Goal: Task Accomplishment & Management: Use online tool/utility

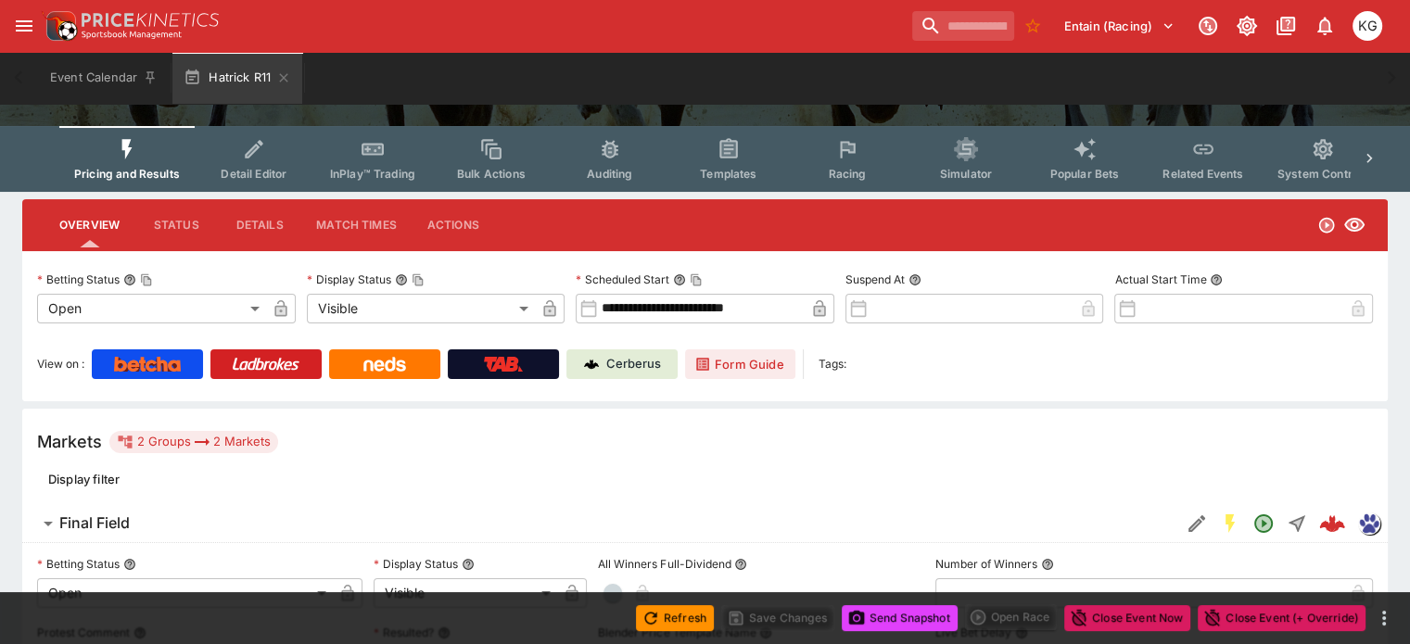
scroll to position [139, 0]
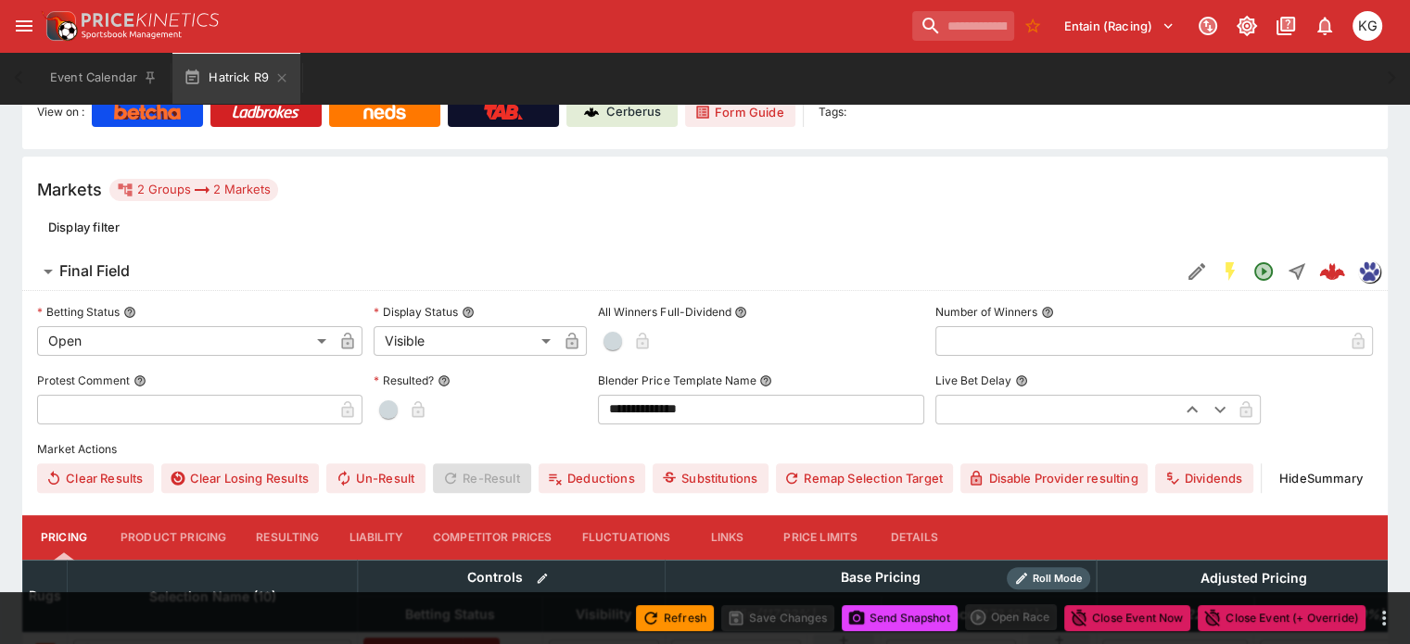
scroll to position [414, 0]
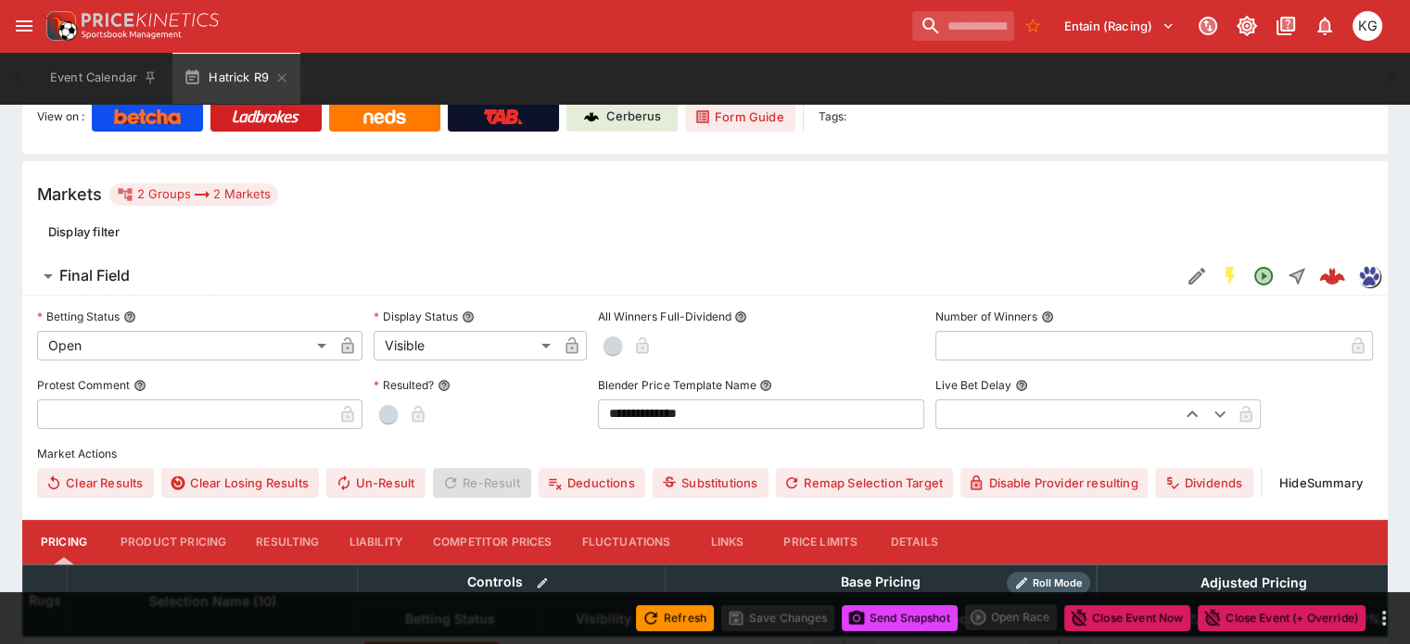
click at [935, 520] on button "Details" at bounding box center [913, 542] width 83 height 45
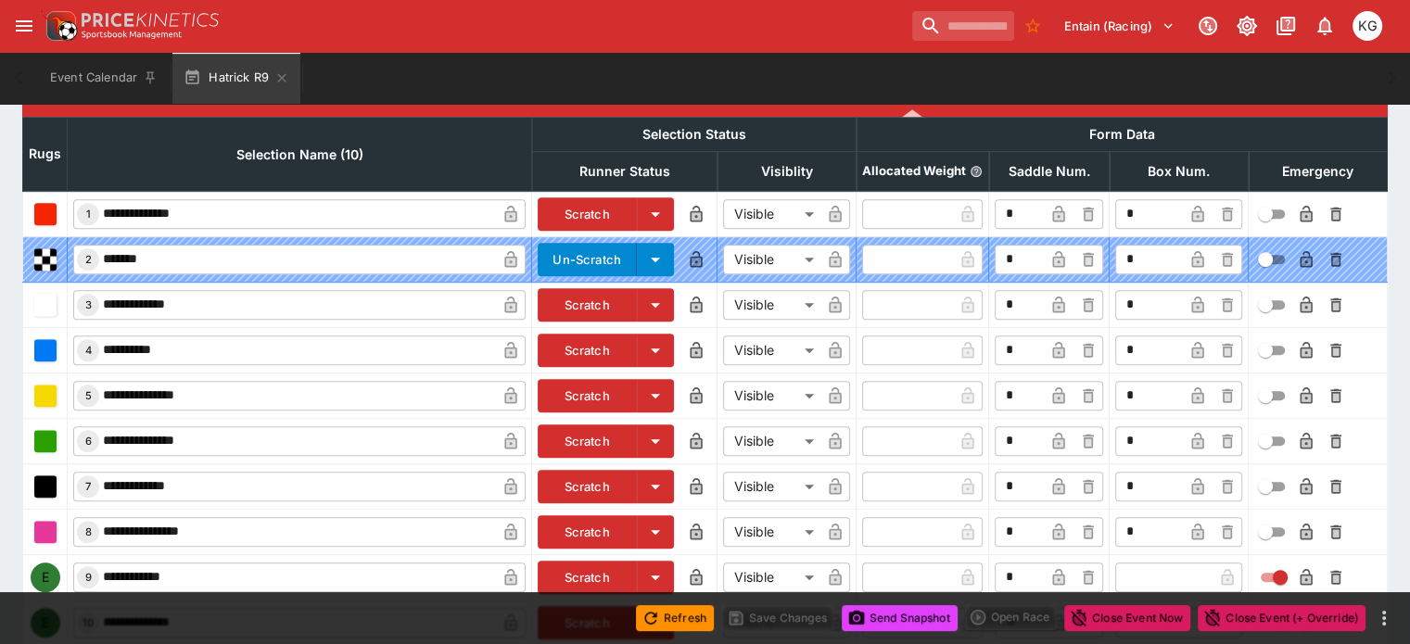
scroll to position [918, 0]
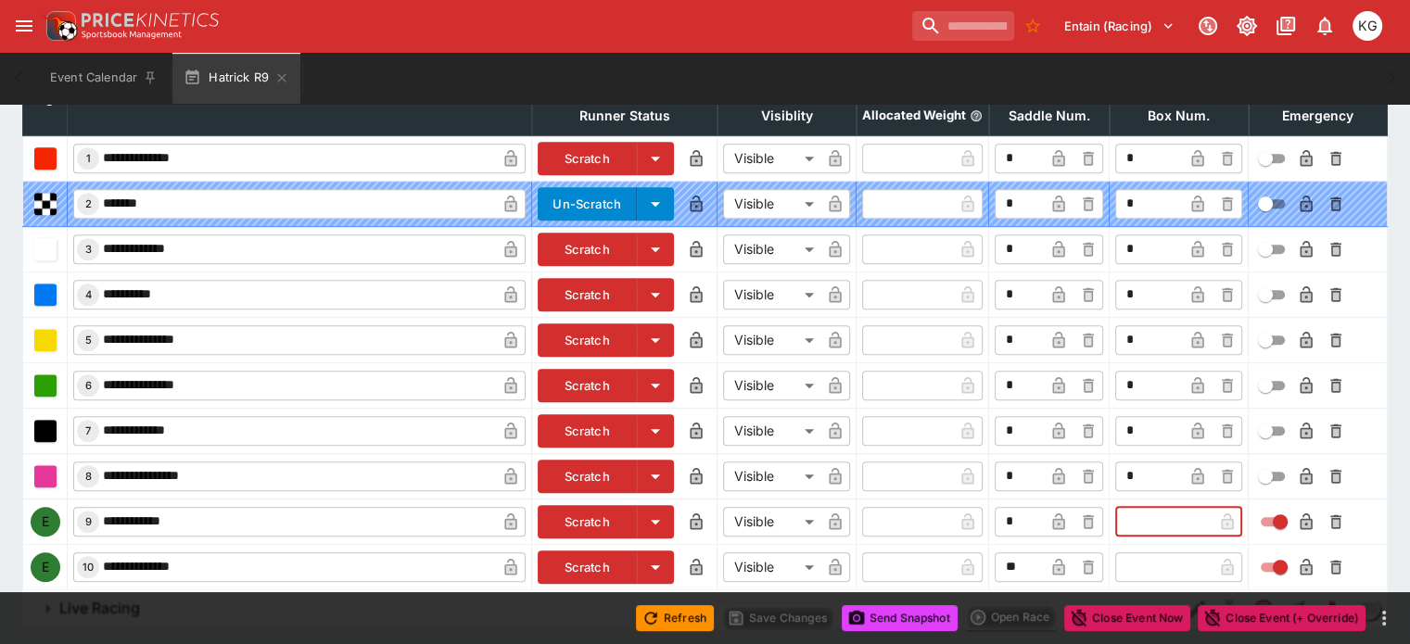
click at [1127, 507] on input "text" at bounding box center [1163, 522] width 97 height 30
type input "*"
click at [1193, 520] on icon "button" at bounding box center [1197, 523] width 9 height 7
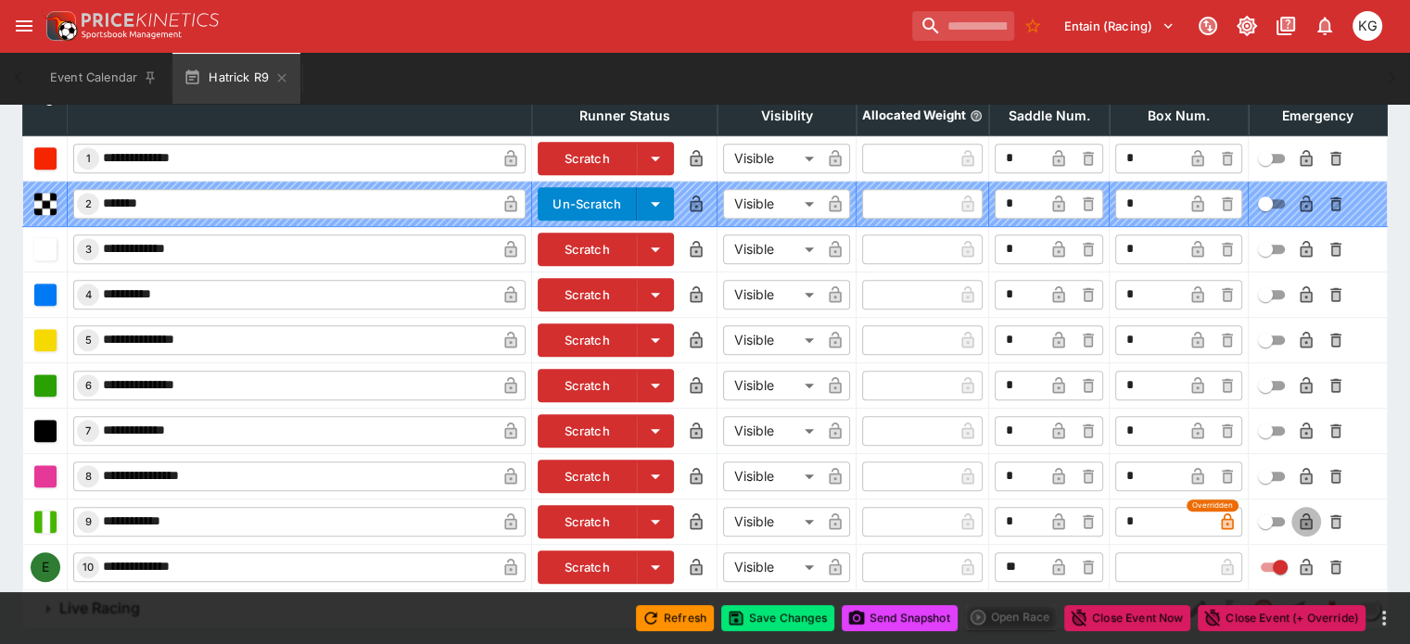
click at [1297, 513] on icon "button" at bounding box center [1306, 522] width 19 height 19
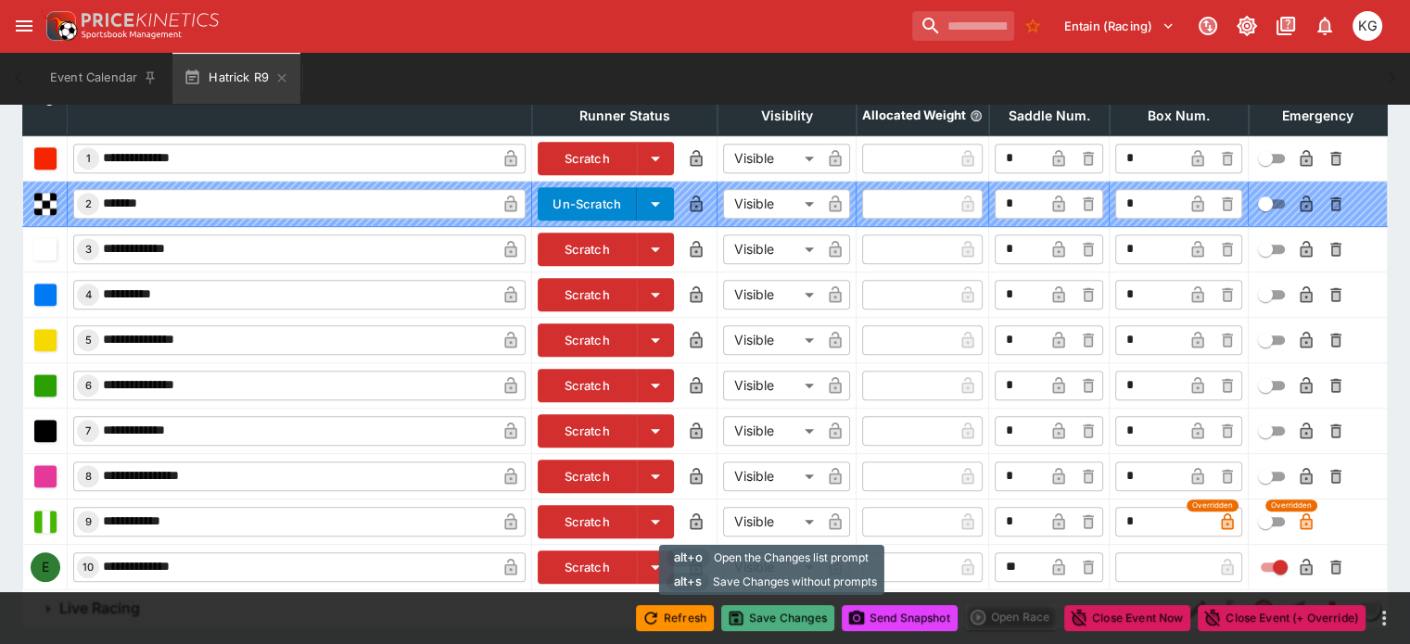
click at [787, 617] on button "Save Changes" at bounding box center [777, 618] width 113 height 26
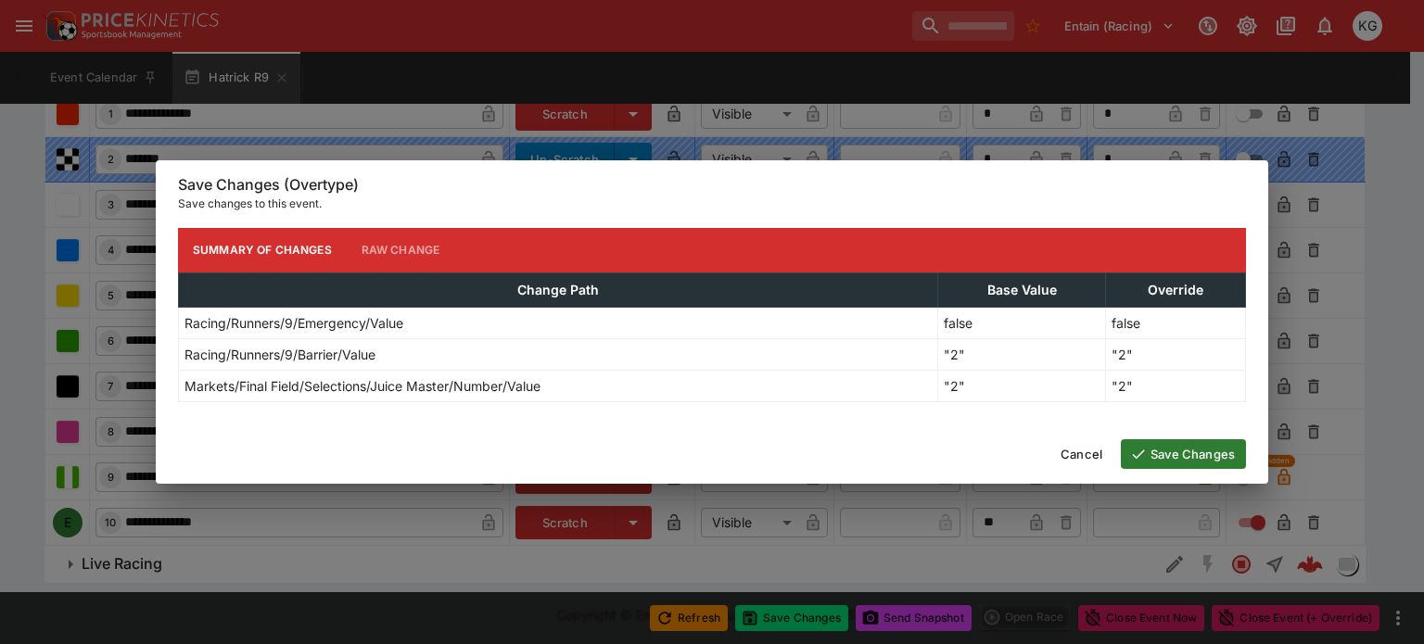
click at [1201, 459] on button "Save Changes" at bounding box center [1183, 454] width 125 height 30
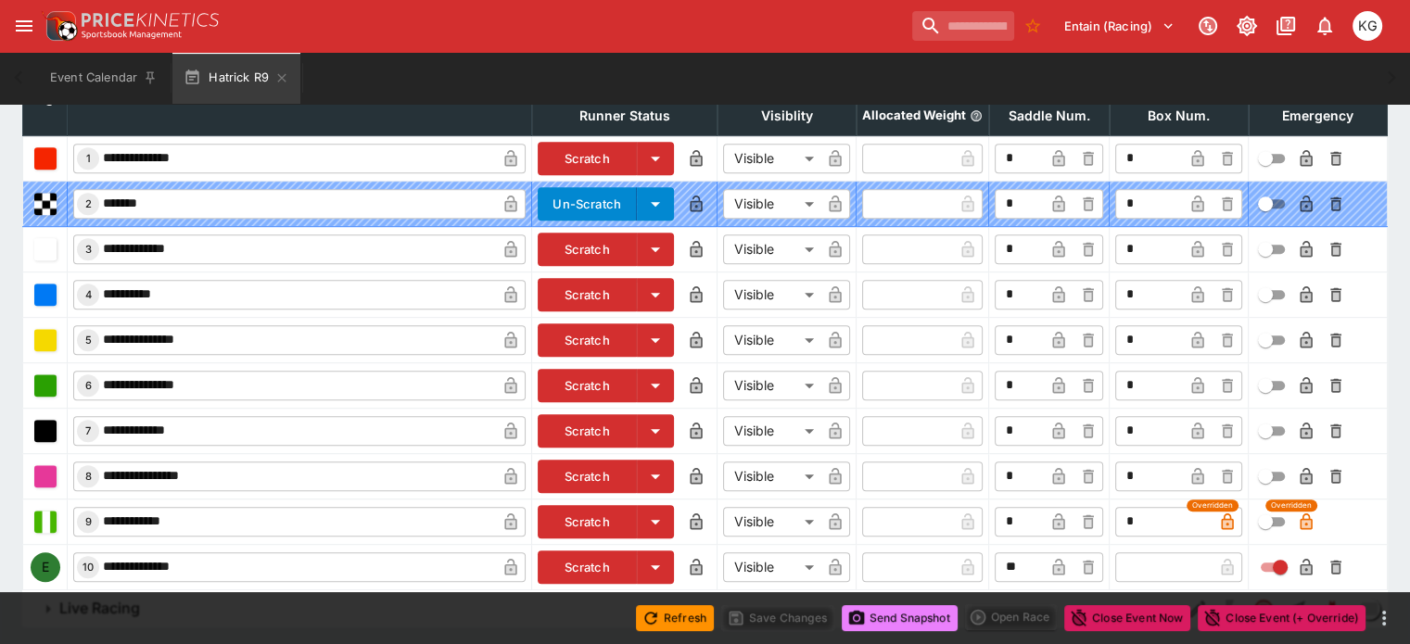
click at [897, 613] on button "Send Snapshot" at bounding box center [900, 618] width 116 height 26
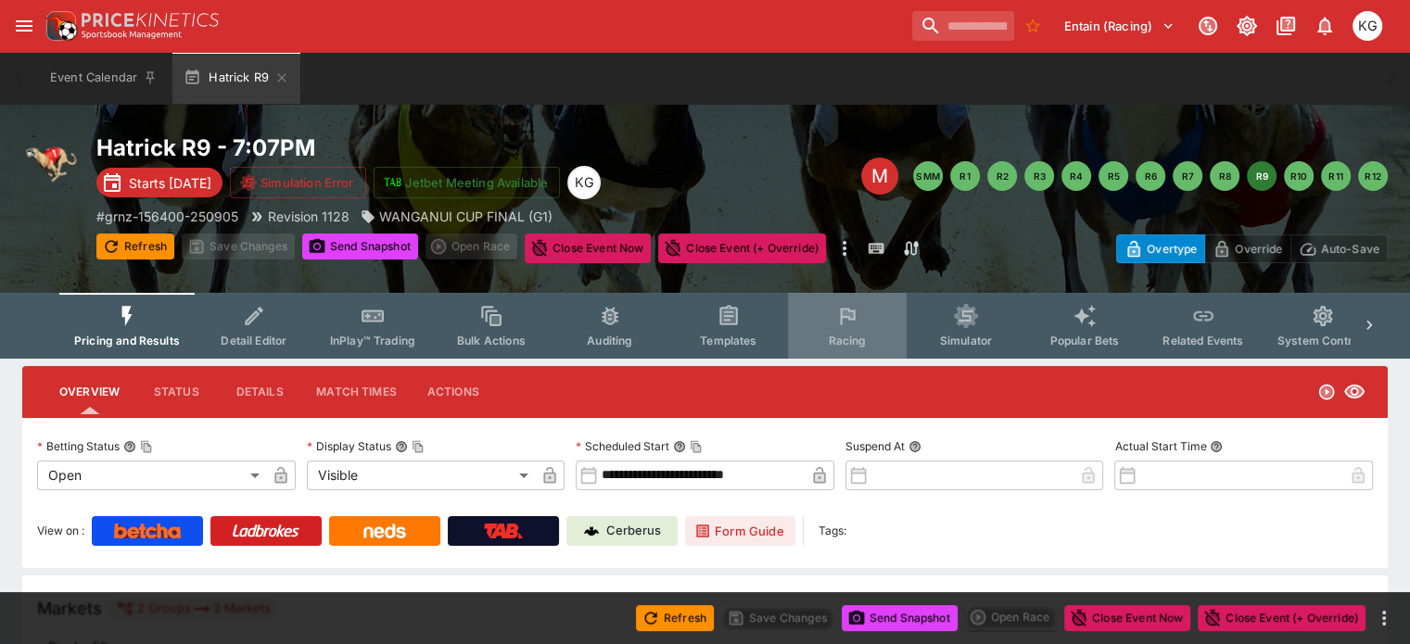
click at [853, 335] on span "Racing" at bounding box center [847, 341] width 38 height 14
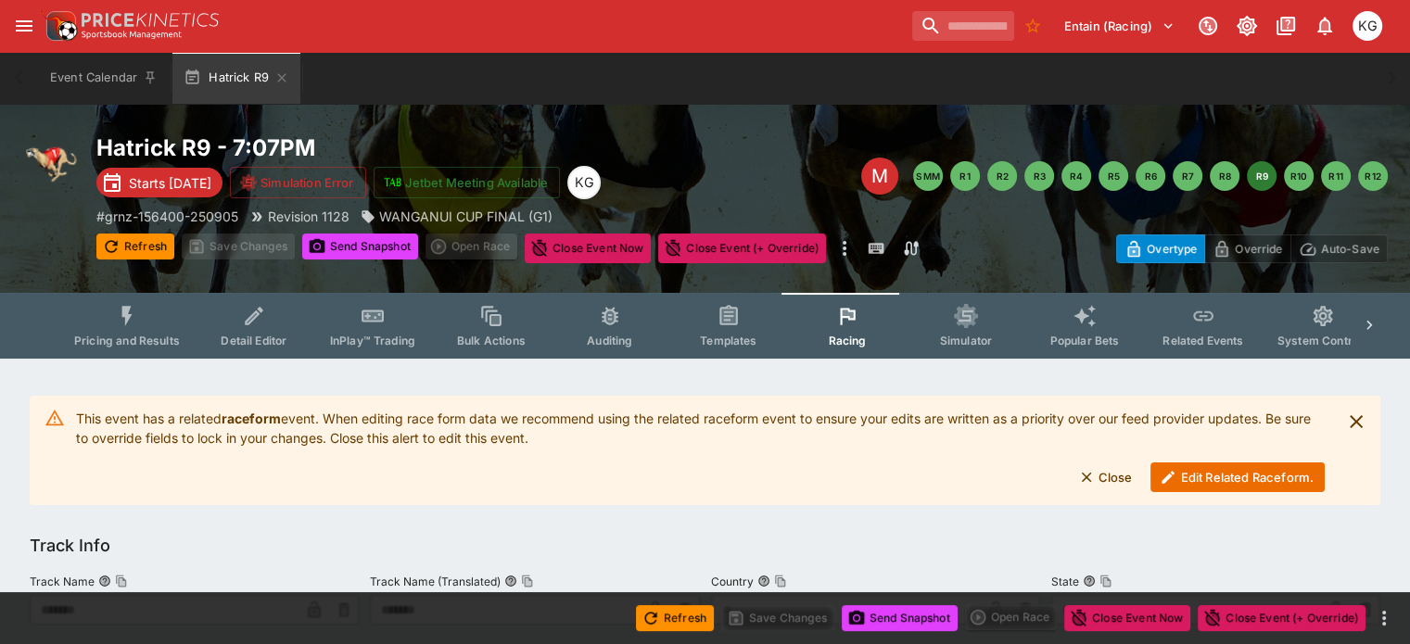
click at [1203, 466] on button "Edit Related Raceform." at bounding box center [1238, 478] width 174 height 30
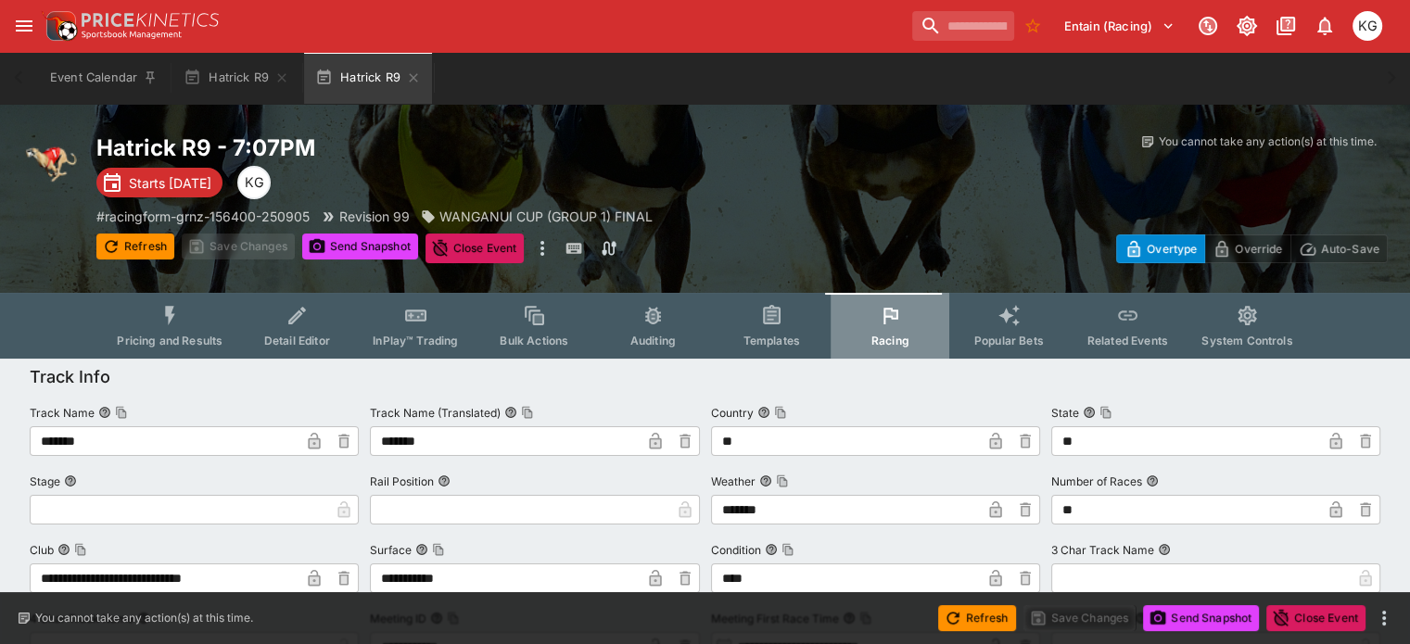
click at [888, 325] on icon "Event type filters" at bounding box center [891, 316] width 24 height 24
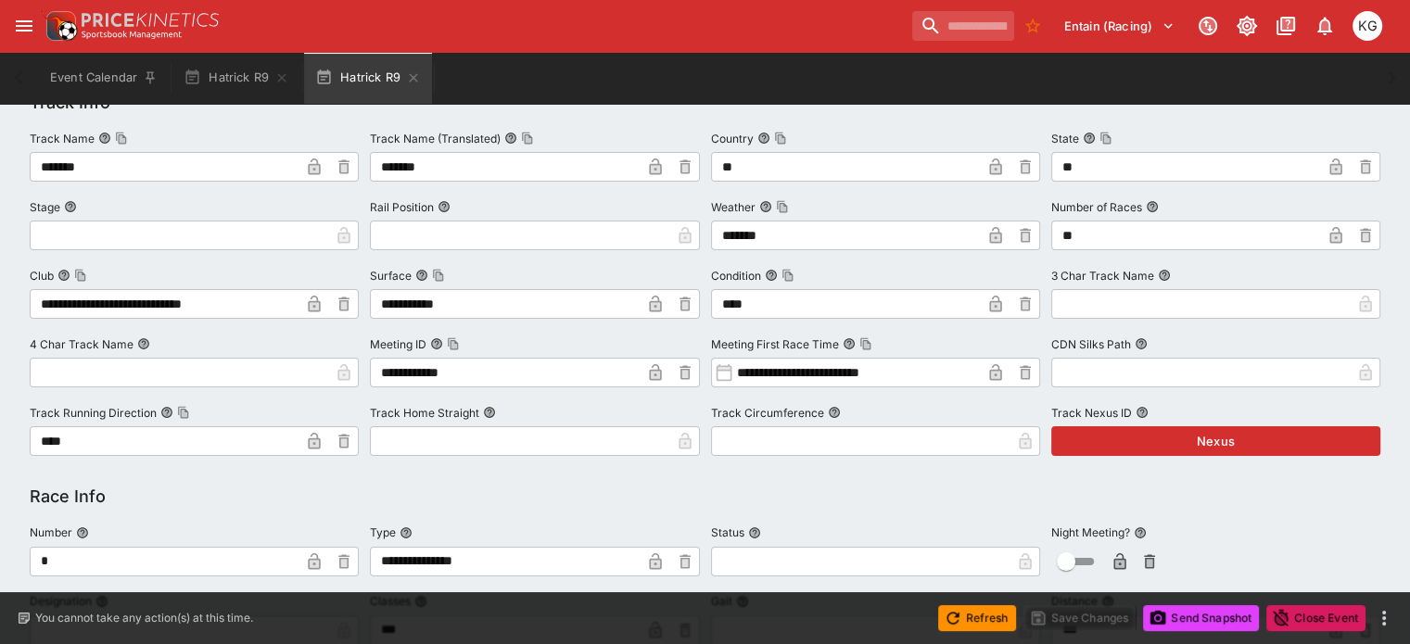
scroll to position [371, 0]
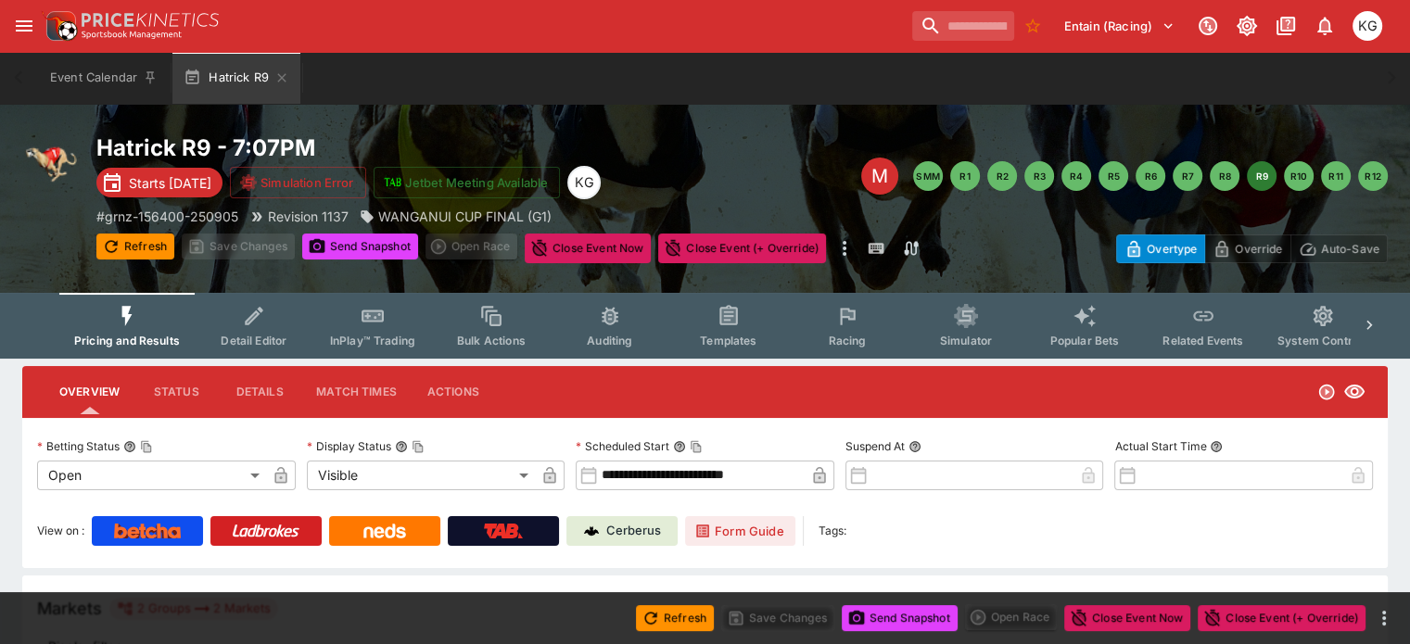
click at [867, 332] on button "Racing" at bounding box center [847, 326] width 119 height 66
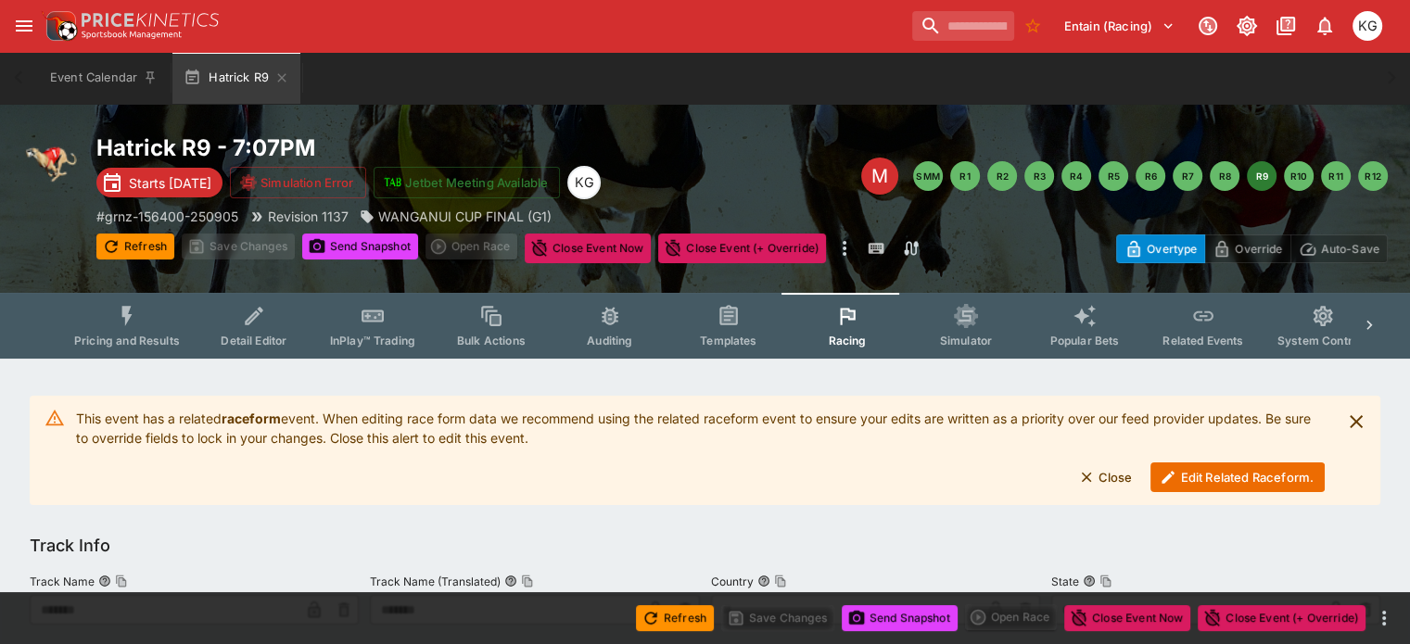
click at [1225, 468] on button "Edit Related Raceform." at bounding box center [1238, 478] width 174 height 30
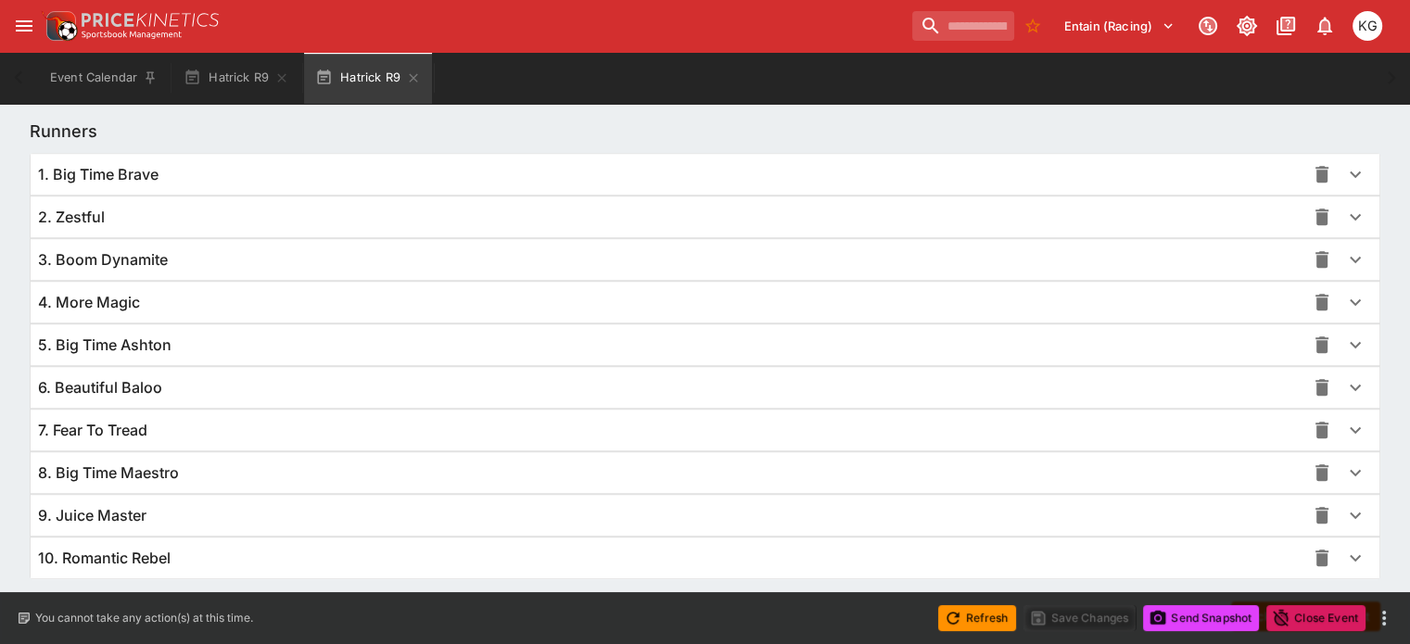
scroll to position [1354, 0]
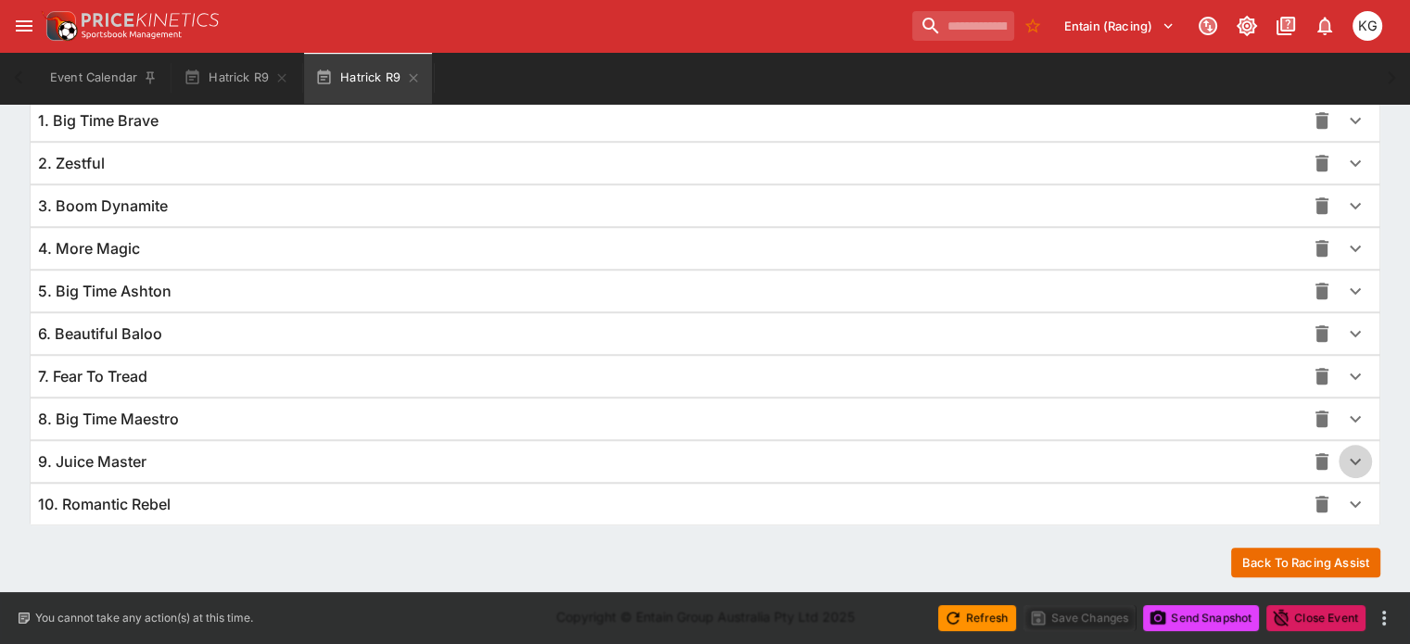
click at [1344, 463] on icon "button" at bounding box center [1355, 462] width 22 height 22
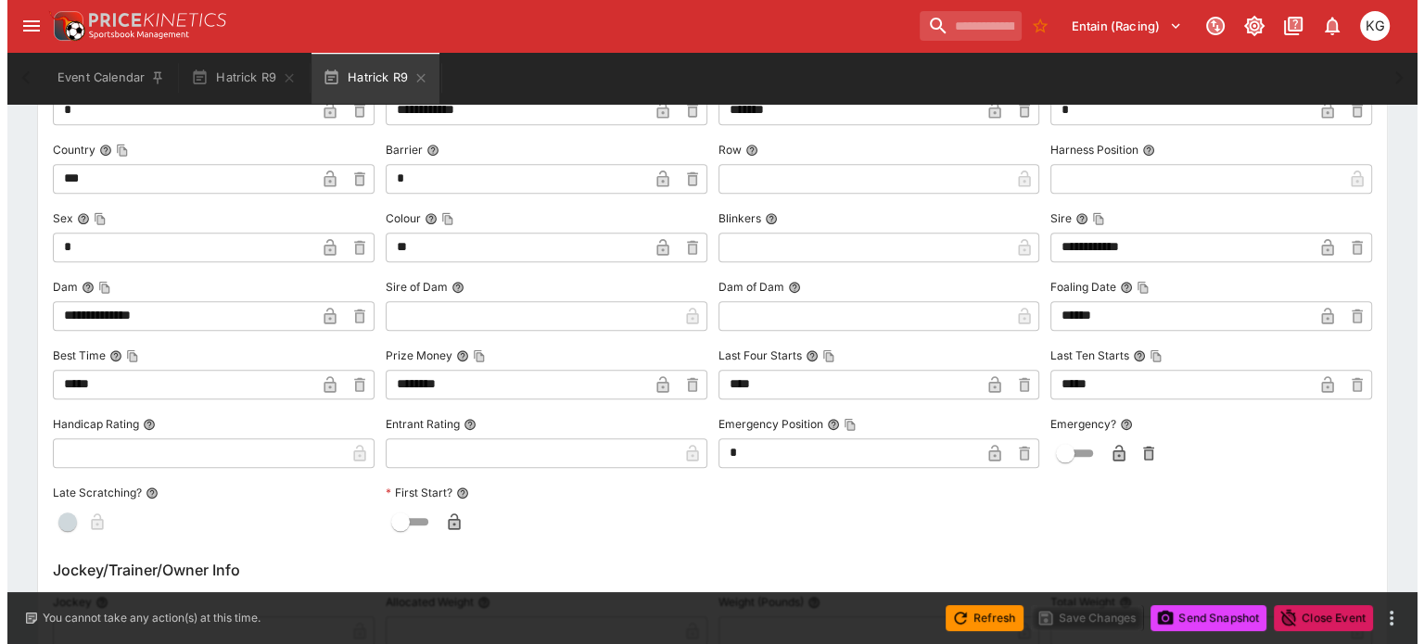
scroll to position [1910, 0]
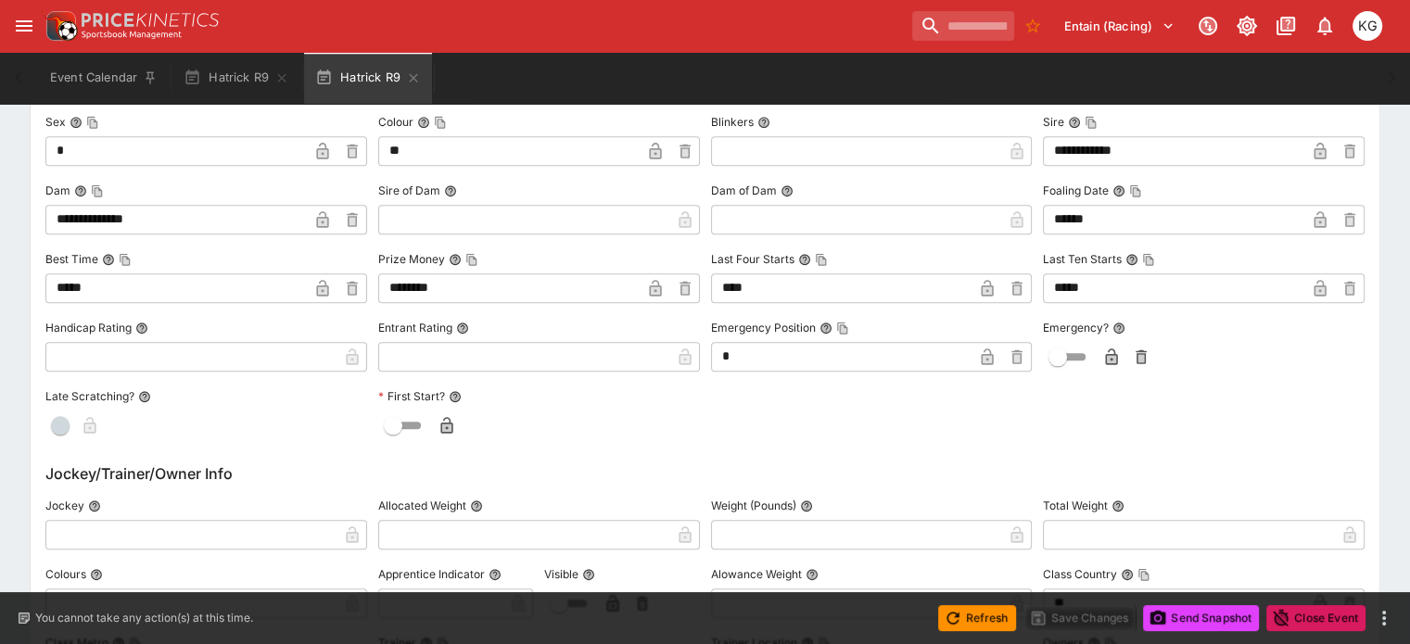
click at [1107, 357] on icon "button" at bounding box center [1111, 358] width 9 height 7
click at [1077, 613] on button "Save Changes" at bounding box center [1080, 618] width 113 height 26
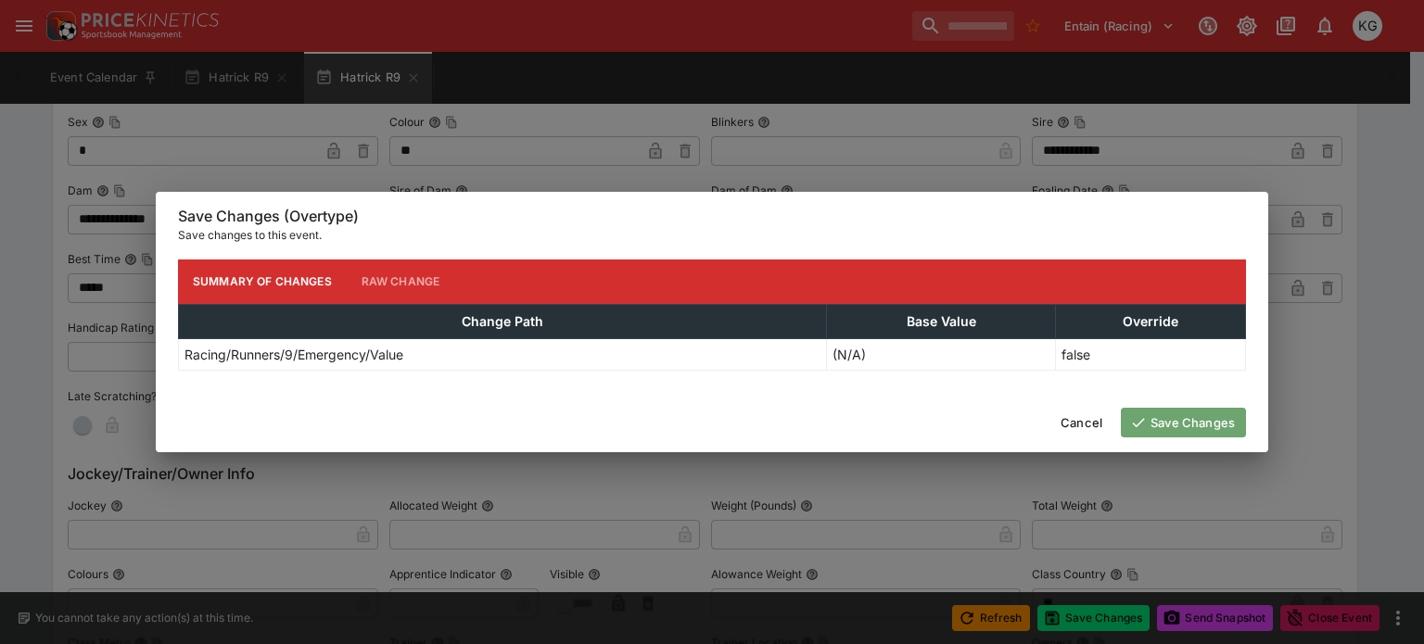
click at [1206, 415] on button "Save Changes" at bounding box center [1183, 423] width 125 height 30
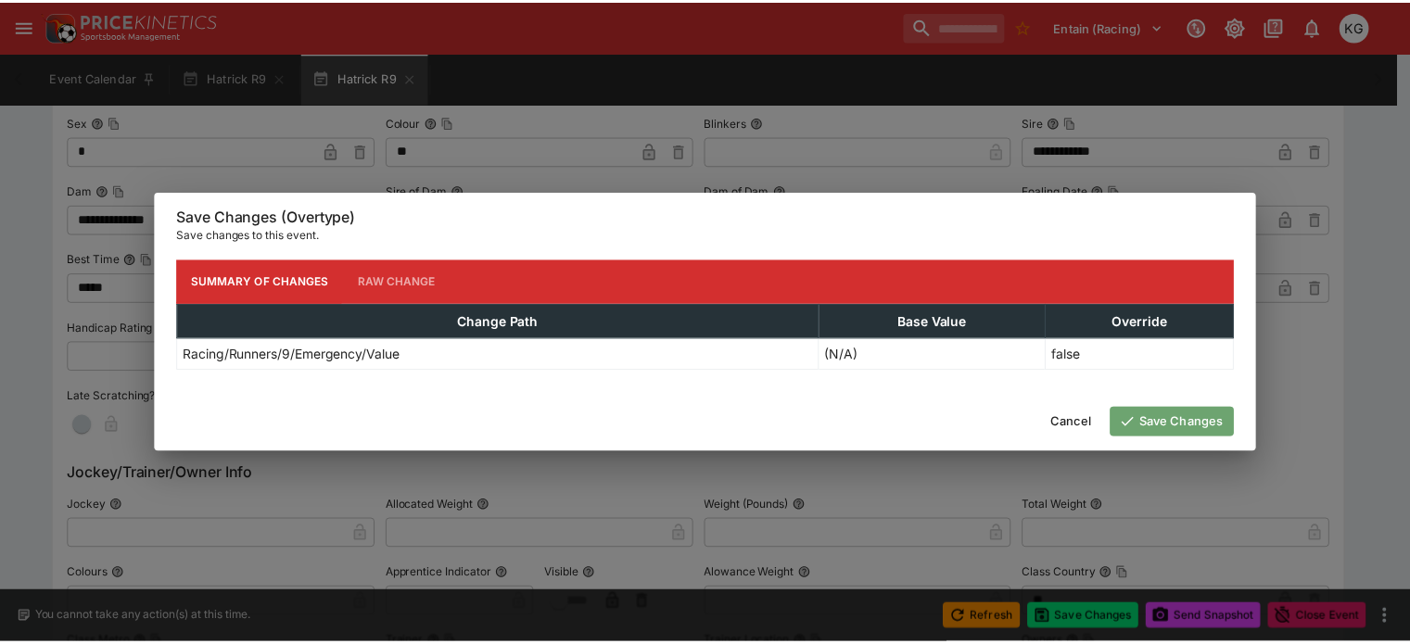
scroll to position [0, 0]
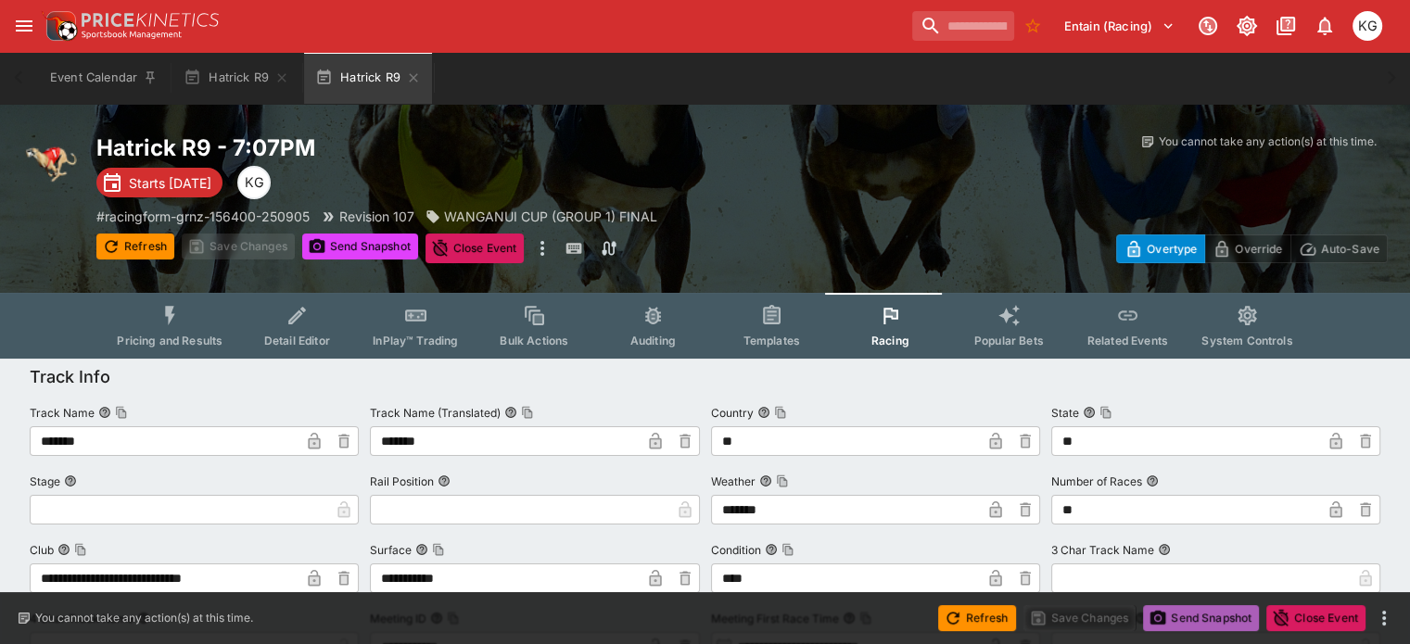
click at [1209, 617] on button "Send Snapshot" at bounding box center [1201, 618] width 116 height 26
